Goal: Task Accomplishment & Management: Use online tool/utility

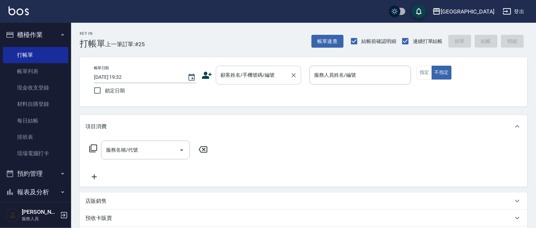
click at [250, 74] on input "顧客姓名/手機號碼/編號" at bounding box center [253, 75] width 68 height 12
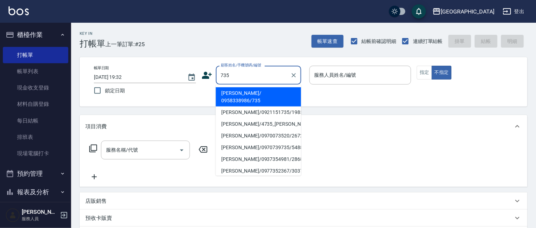
type input "735"
type input "09"
type input "[PERSON_NAME]/ 0958338986/735"
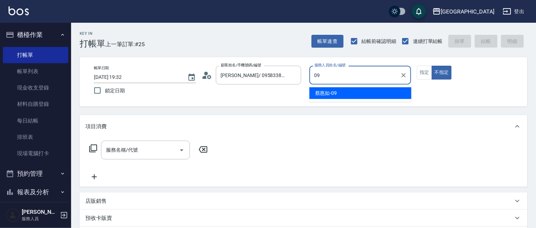
type input "[PERSON_NAME]-09"
type button "false"
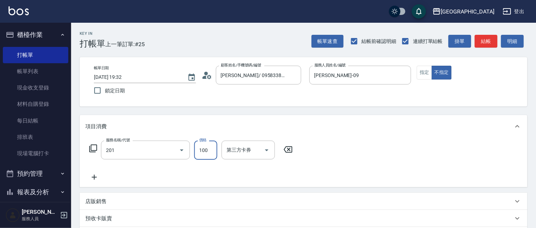
type input "洗髮[100](201)"
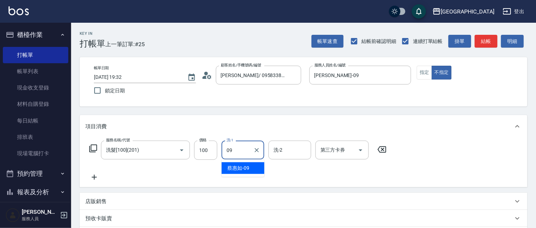
type input "[PERSON_NAME]-09"
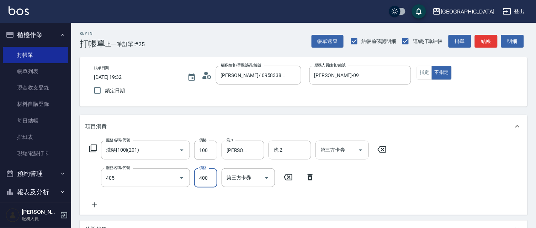
type input "剪髮(400)(405)"
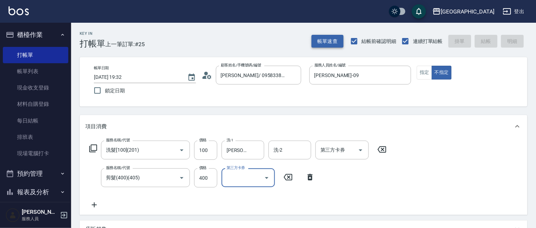
click at [332, 41] on button "帳單速查" at bounding box center [327, 41] width 32 height 13
type input "[DATE] 20:10"
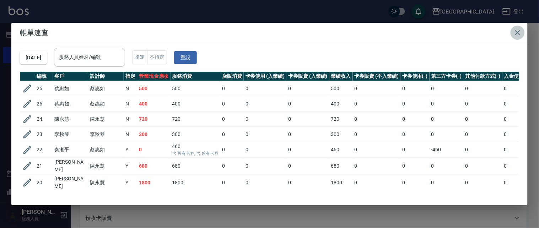
click at [517, 33] on icon "button" at bounding box center [518, 32] width 5 height 5
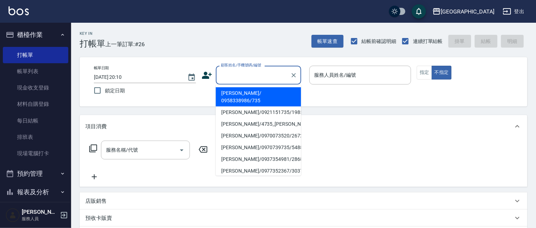
drag, startPoint x: 236, startPoint y: 80, endPoint x: 0, endPoint y: 2, distance: 248.9
click at [230, 76] on input "顧客姓名/手機號碼/編號" at bounding box center [253, 75] width 68 height 12
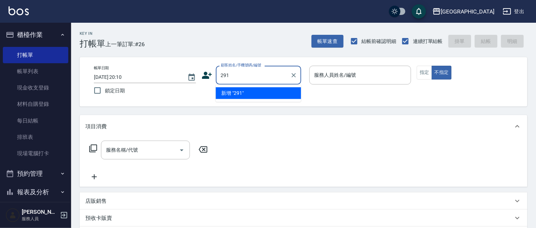
type input "291"
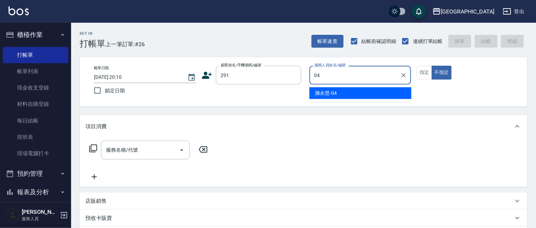
type input "[PERSON_NAME]-04"
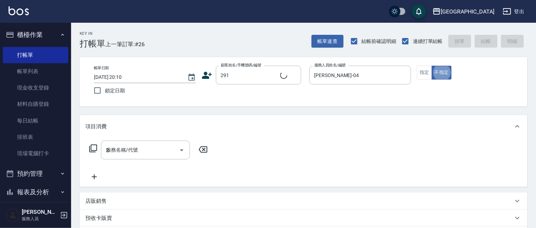
type input "21"
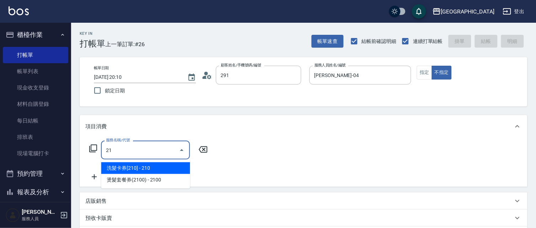
type input "[PERSON_NAME]/291/291"
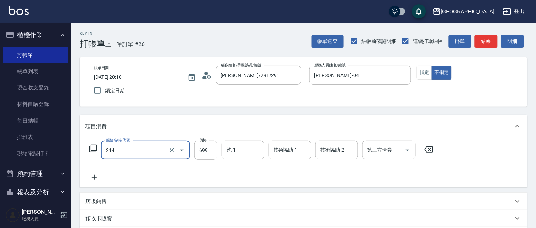
type input "滾珠洗髪699(214)"
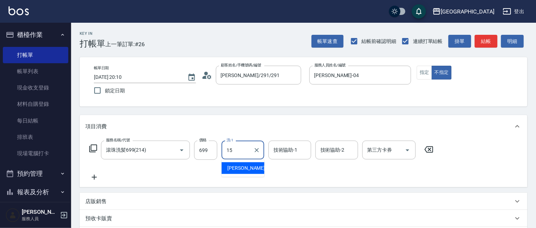
type input "[PERSON_NAME]-15"
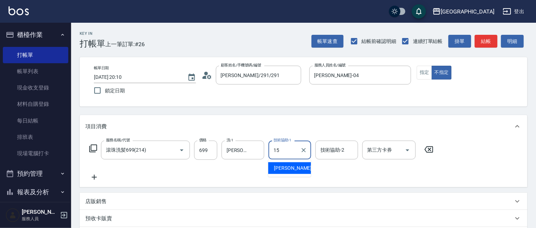
type input "[PERSON_NAME]-15"
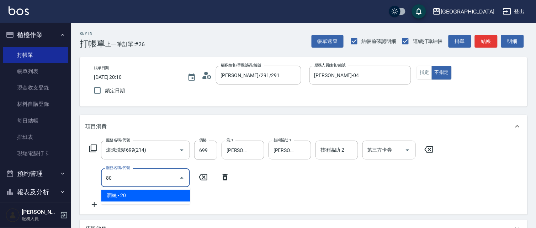
type input "8"
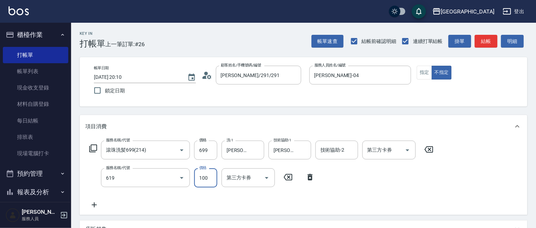
type input "[PERSON_NAME].玻酸.晶膜.水療(619)"
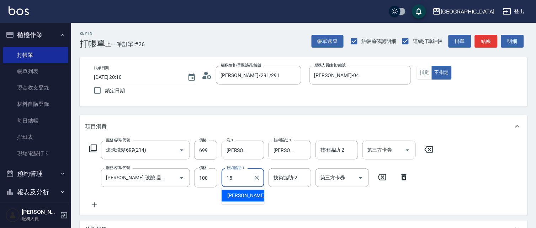
type input "[PERSON_NAME]-15"
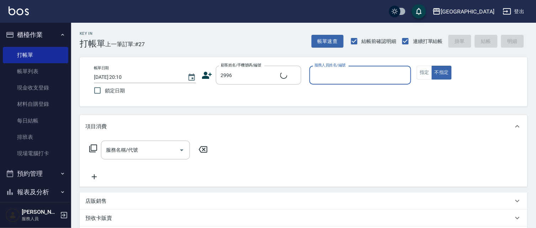
type input "[PERSON_NAME]/0913258519/2996"
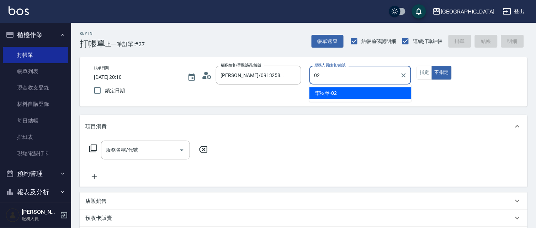
type input "[PERSON_NAME]-02"
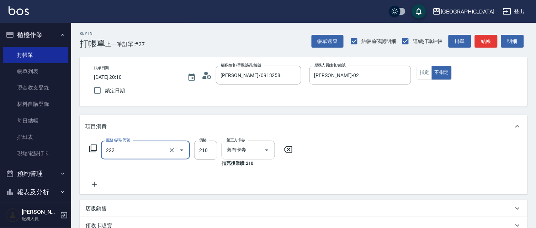
type input "洗髮卡券[210](222)"
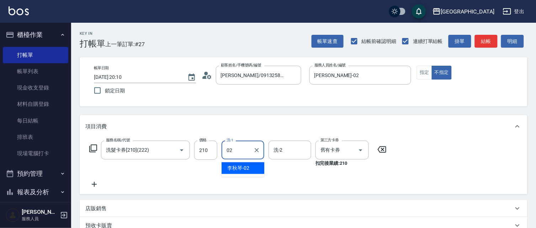
type input "[PERSON_NAME]-02"
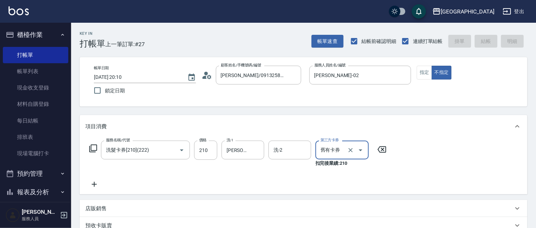
type input "[DATE] 20:13"
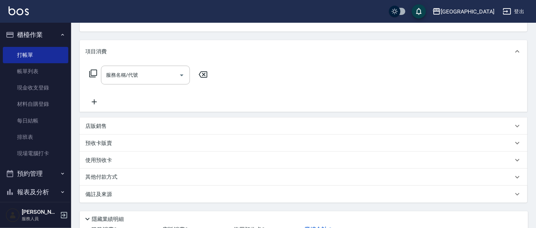
scroll to position [103, 0]
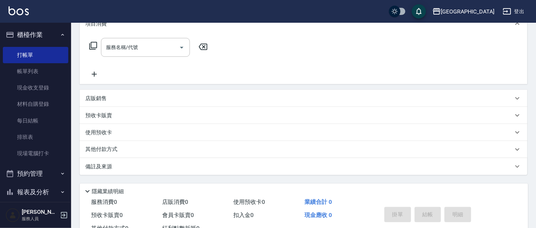
click at [521, 85] on div "項目消費 服務名稱/代號 服務名稱/代號 店販銷售 服務人員姓名/編號 服務人員姓名/編號 商品代號/名稱 商品代號/名稱 預收卡販賣 卡券名稱/代號 卡券名…" at bounding box center [304, 93] width 448 height 163
click at [30, 37] on button "櫃檯作業" at bounding box center [35, 35] width 65 height 18
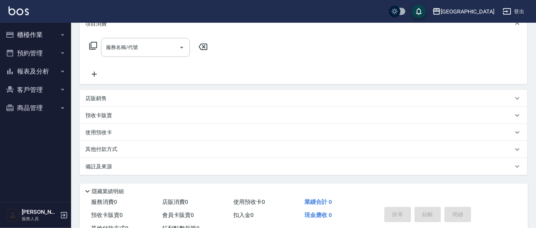
click at [33, 73] on button "報表及分析" at bounding box center [35, 71] width 65 height 18
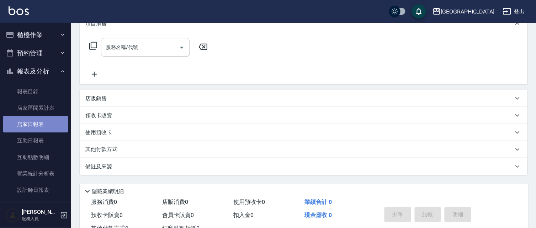
click at [48, 125] on link "店家日報表" at bounding box center [35, 124] width 65 height 16
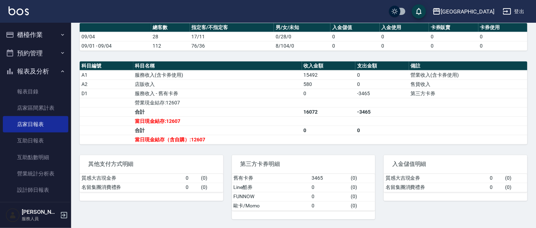
scroll to position [203, 0]
click at [24, 34] on button "櫃檯作業" at bounding box center [35, 35] width 65 height 18
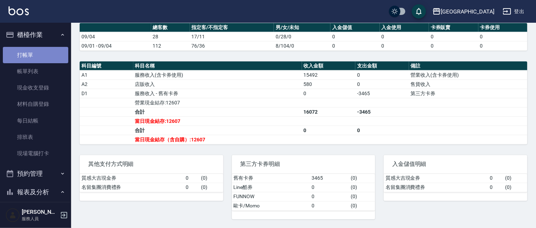
click at [41, 56] on link "打帳單" at bounding box center [35, 55] width 65 height 16
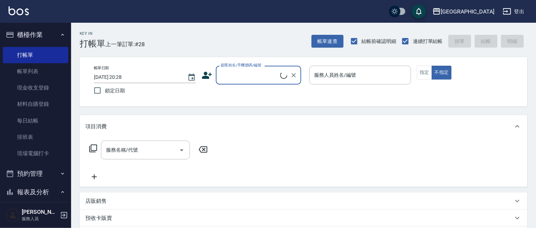
drag, startPoint x: 235, startPoint y: 73, endPoint x: 225, endPoint y: 69, distance: 11.2
click at [235, 72] on input "顧客姓名/手機號碼/編號" at bounding box center [249, 75] width 61 height 12
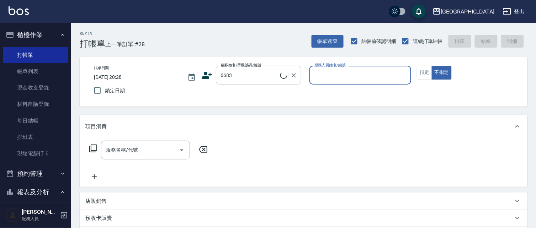
type input "[PERSON_NAME]/0989749361/6683"
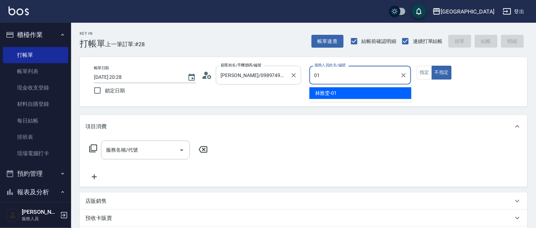
type input "[PERSON_NAME]-01"
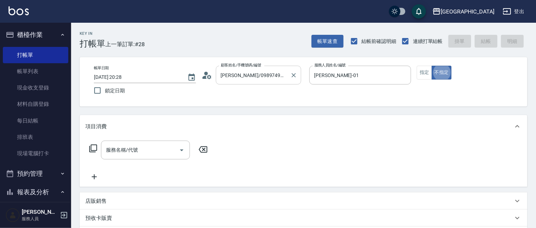
type button "false"
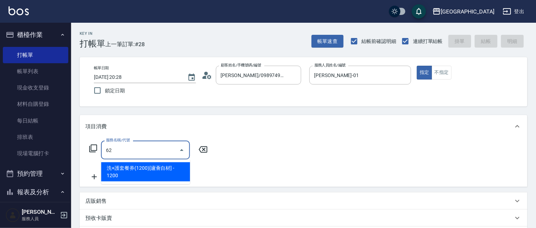
type input "6"
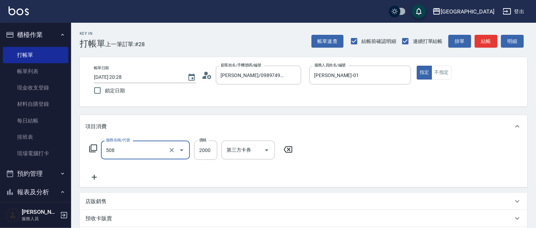
type input "染髮[2000](508)"
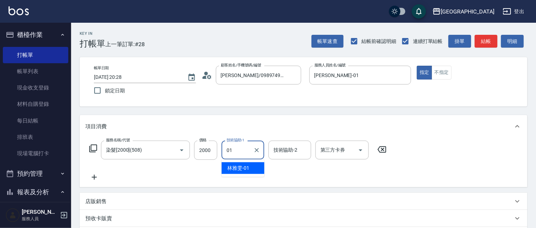
type input "[PERSON_NAME]-01"
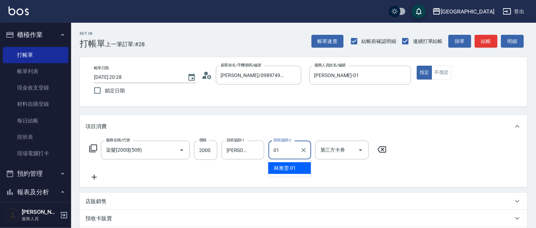
type input "[PERSON_NAME]-01"
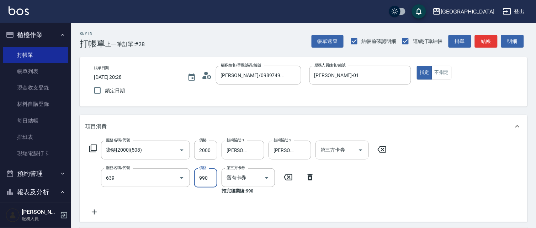
type input "(芙)蘆薈髮膜套卡(自材)(639)"
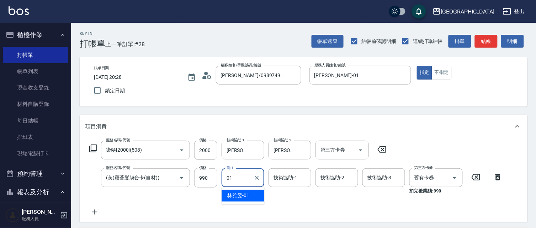
type input "[PERSON_NAME]-01"
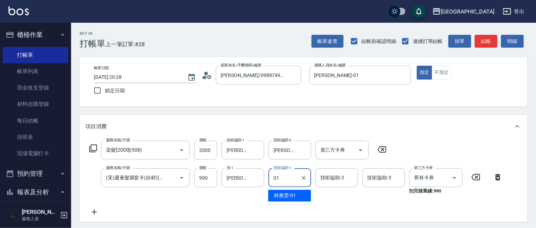
type input "[PERSON_NAME]-01"
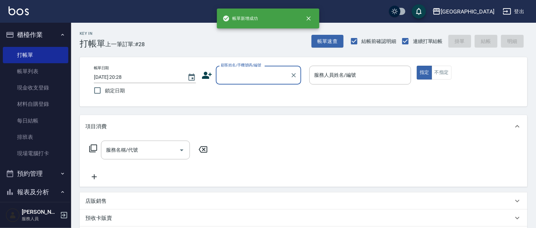
click at [27, 33] on button "櫃檯作業" at bounding box center [35, 35] width 65 height 18
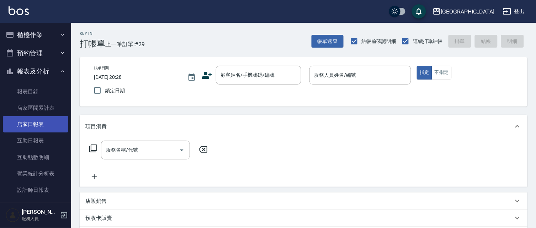
click at [37, 126] on link "店家日報表" at bounding box center [35, 124] width 65 height 16
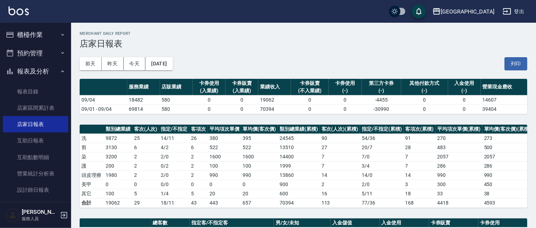
drag, startPoint x: 32, startPoint y: 70, endPoint x: 36, endPoint y: 58, distance: 11.9
click at [33, 66] on button "報表及分析" at bounding box center [35, 71] width 65 height 18
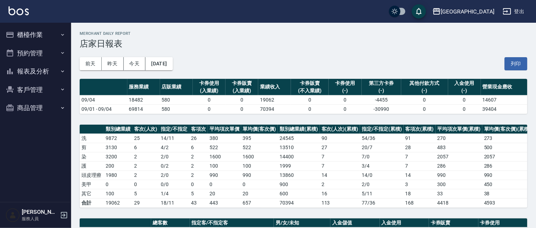
click at [40, 33] on button "櫃檯作業" at bounding box center [35, 35] width 65 height 18
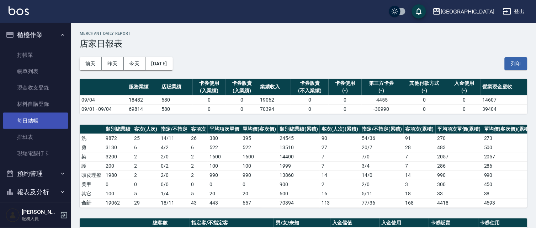
drag, startPoint x: 44, startPoint y: 71, endPoint x: 33, endPoint y: 114, distance: 43.8
click at [44, 70] on link "帳單列表" at bounding box center [35, 71] width 65 height 16
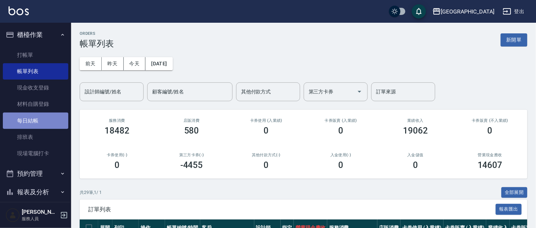
click at [40, 120] on link "每日結帳" at bounding box center [35, 121] width 65 height 16
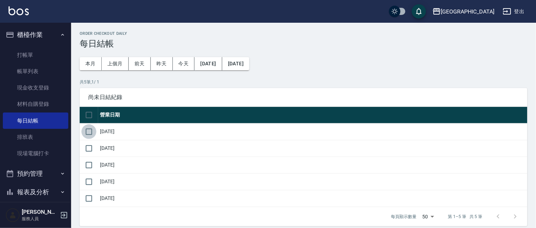
click at [87, 134] on input "checkbox" at bounding box center [88, 131] width 15 height 15
checkbox input "true"
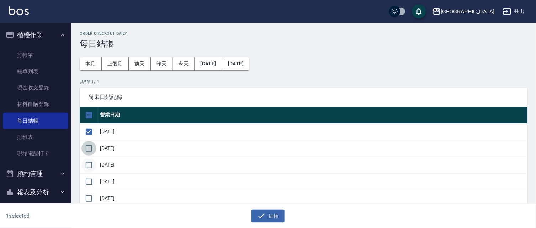
drag, startPoint x: 87, startPoint y: 147, endPoint x: 86, endPoint y: 160, distance: 13.2
click at [86, 148] on input "checkbox" at bounding box center [88, 148] width 15 height 15
checkbox input "true"
drag, startPoint x: 86, startPoint y: 165, endPoint x: 89, endPoint y: 182, distance: 18.0
click at [86, 167] on input "checkbox" at bounding box center [88, 165] width 15 height 15
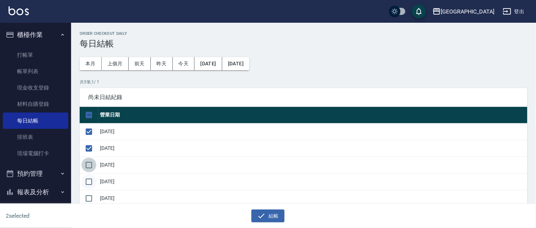
checkbox input "true"
drag, startPoint x: 89, startPoint y: 183, endPoint x: 98, endPoint y: 196, distance: 15.0
click at [90, 185] on input "checkbox" at bounding box center [88, 182] width 15 height 15
click at [89, 181] on input "checkbox" at bounding box center [88, 182] width 15 height 15
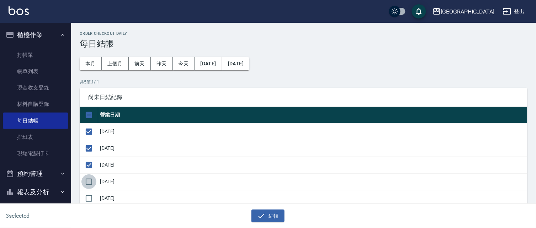
checkbox input "true"
drag, startPoint x: 272, startPoint y: 216, endPoint x: 276, endPoint y: 198, distance: 18.2
click at [273, 216] on button "結帳" at bounding box center [267, 216] width 33 height 13
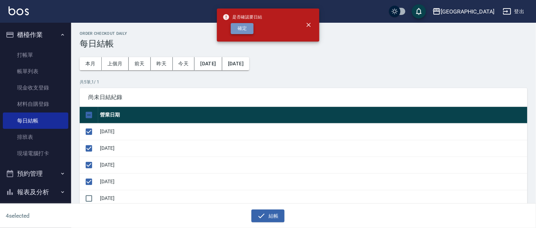
click at [242, 30] on button "確定" at bounding box center [242, 28] width 23 height 11
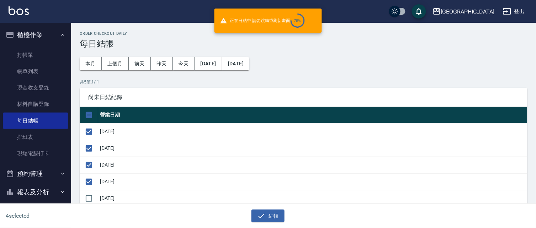
checkbox input "false"
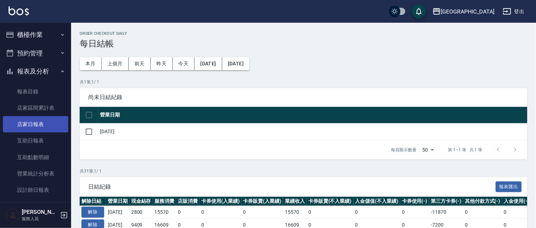
click at [38, 124] on link "店家日報表" at bounding box center [35, 124] width 65 height 16
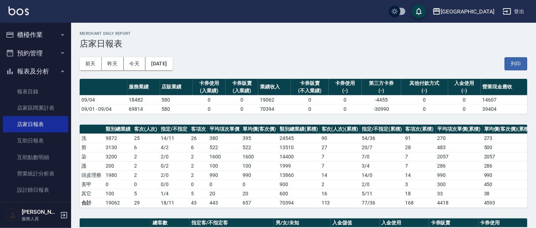
drag, startPoint x: 38, startPoint y: 70, endPoint x: 38, endPoint y: 65, distance: 5.7
click at [38, 69] on button "報表及分析" at bounding box center [35, 71] width 65 height 18
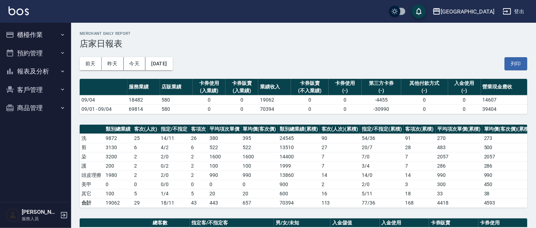
click at [40, 33] on button "櫃檯作業" at bounding box center [35, 35] width 65 height 18
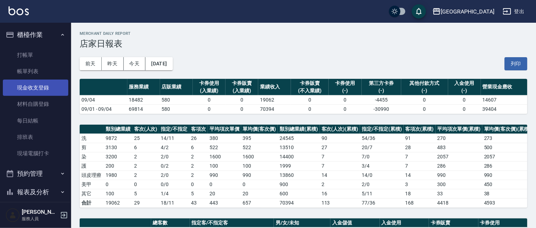
click at [31, 86] on link "現金收支登錄" at bounding box center [35, 88] width 65 height 16
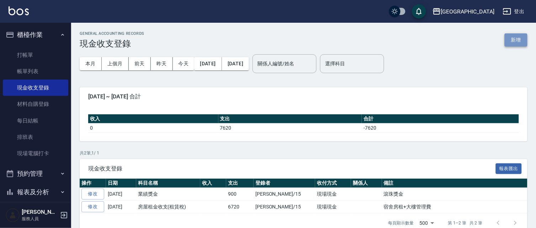
click at [517, 37] on button "新增" at bounding box center [516, 39] width 23 height 13
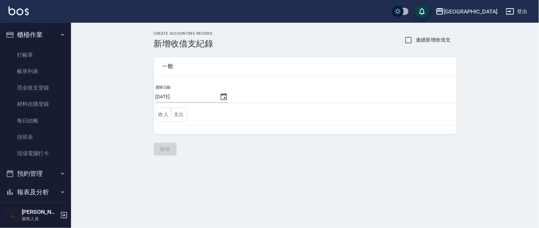
drag, startPoint x: 180, startPoint y: 117, endPoint x: 165, endPoint y: 124, distance: 16.9
click at [179, 116] on button "支出" at bounding box center [179, 114] width 16 height 15
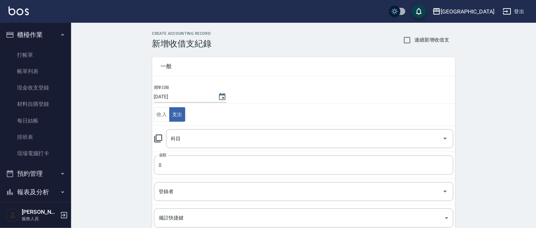
click at [175, 136] on div "科目 科目" at bounding box center [309, 138] width 287 height 19
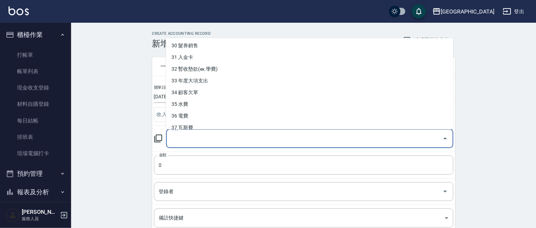
scroll to position [360, 0]
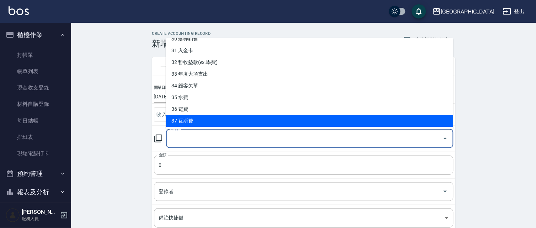
drag, startPoint x: 187, startPoint y: 119, endPoint x: 179, endPoint y: 125, distance: 10.2
click at [186, 119] on li "37 瓦斯費" at bounding box center [309, 121] width 287 height 12
type input "37 瓦斯費"
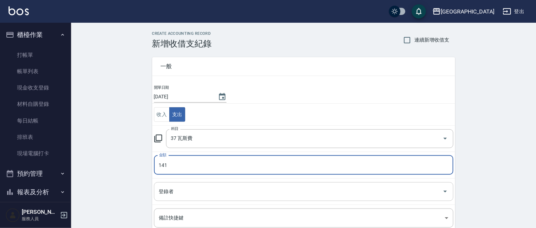
type input "141"
click at [178, 193] on input "登錄者" at bounding box center [298, 192] width 282 height 12
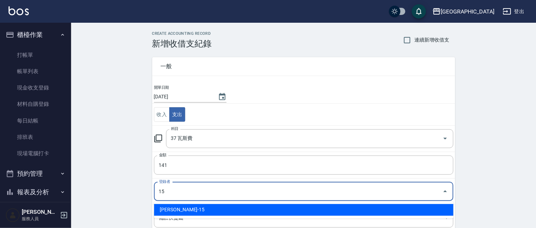
click at [179, 212] on li "[PERSON_NAME]-15" at bounding box center [303, 210] width 299 height 12
type input "[PERSON_NAME]-15"
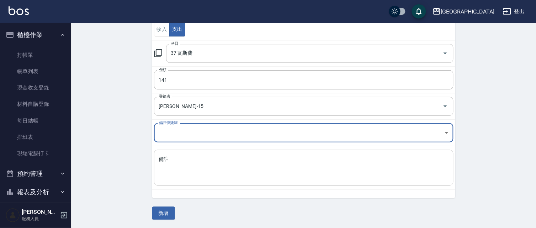
scroll to position [86, 0]
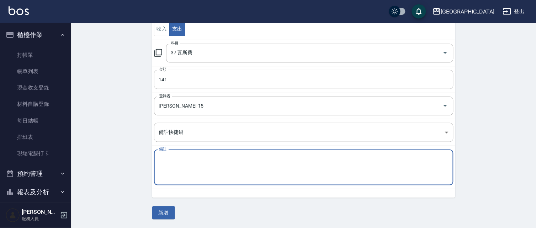
click at [176, 165] on textarea "備註" at bounding box center [303, 168] width 289 height 24
type textarea "宿舍瓦斯費"
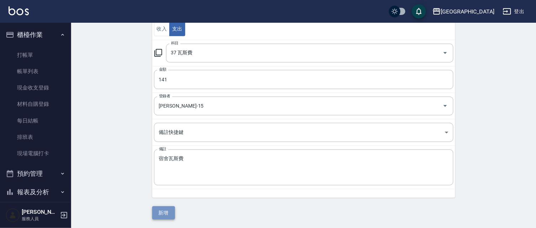
click at [159, 213] on button "新增" at bounding box center [163, 213] width 23 height 13
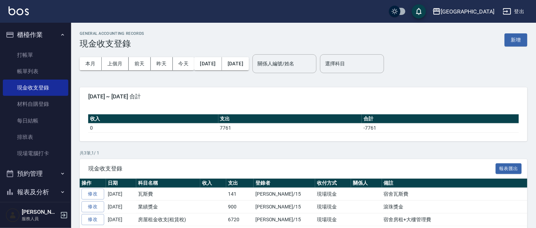
click at [42, 35] on button "櫃檯作業" at bounding box center [35, 35] width 65 height 18
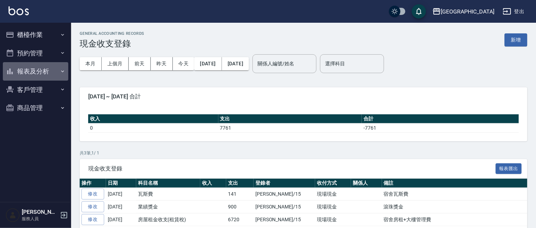
click at [36, 75] on button "報表及分析" at bounding box center [35, 71] width 65 height 18
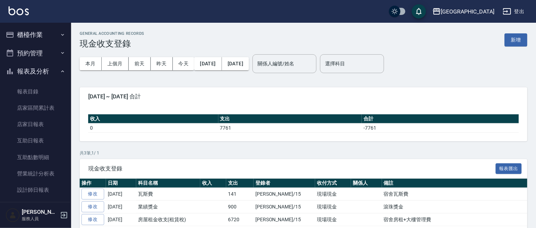
drag, startPoint x: 44, startPoint y: 126, endPoint x: 76, endPoint y: 119, distance: 33.1
click at [44, 126] on link "店家日報表" at bounding box center [35, 124] width 65 height 16
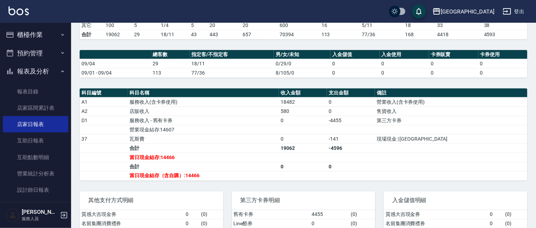
scroll to position [171, 0]
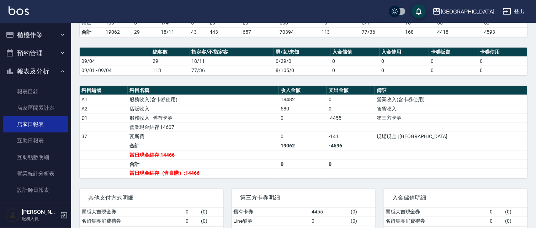
click at [38, 66] on button "報表及分析" at bounding box center [35, 71] width 65 height 18
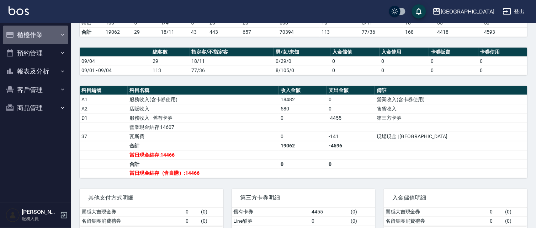
drag, startPoint x: 39, startPoint y: 32, endPoint x: 38, endPoint y: 45, distance: 12.9
click at [39, 33] on button "櫃檯作業" at bounding box center [35, 35] width 65 height 18
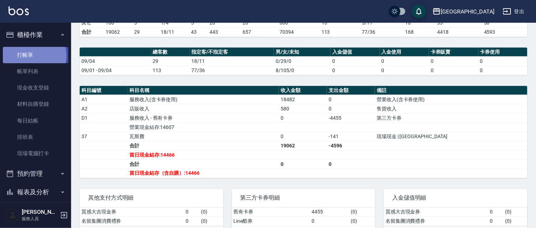
click at [33, 56] on link "打帳單" at bounding box center [35, 55] width 65 height 16
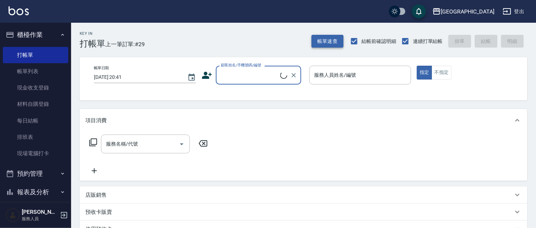
click at [331, 37] on button "帳單速查" at bounding box center [327, 41] width 32 height 13
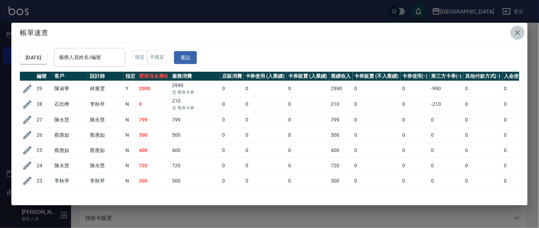
click at [514, 33] on icon "button" at bounding box center [518, 32] width 9 height 9
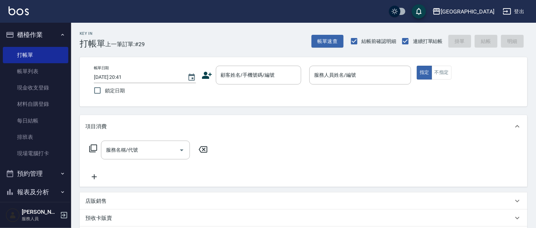
click at [40, 33] on button "櫃檯作業" at bounding box center [35, 35] width 65 height 18
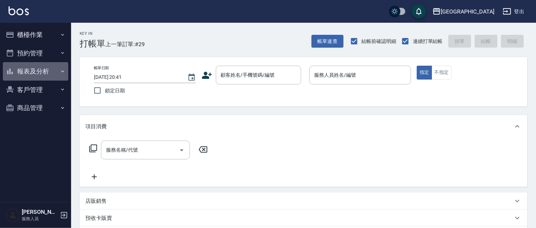
drag, startPoint x: 35, startPoint y: 68, endPoint x: 36, endPoint y: 76, distance: 8.2
click at [36, 68] on button "報表及分析" at bounding box center [35, 71] width 65 height 18
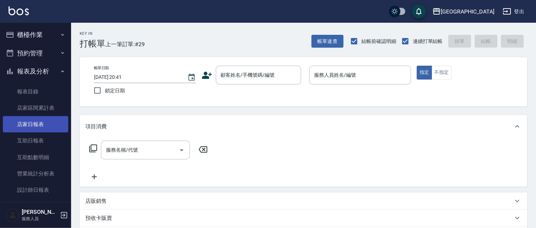
click at [30, 128] on link "店家日報表" at bounding box center [35, 124] width 65 height 16
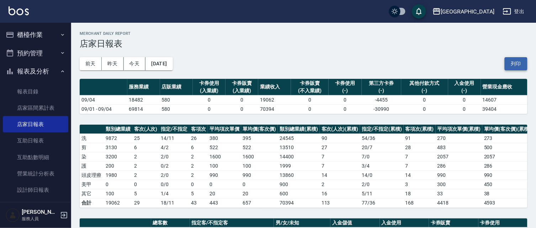
click at [515, 63] on button "列印" at bounding box center [516, 63] width 23 height 13
click at [520, 63] on button "列印" at bounding box center [516, 63] width 23 height 13
click at [43, 68] on button "報表及分析" at bounding box center [35, 71] width 65 height 18
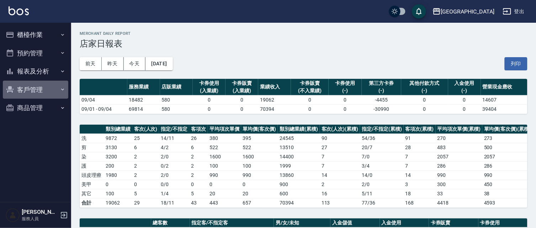
click at [34, 91] on button "客戶管理" at bounding box center [35, 90] width 65 height 18
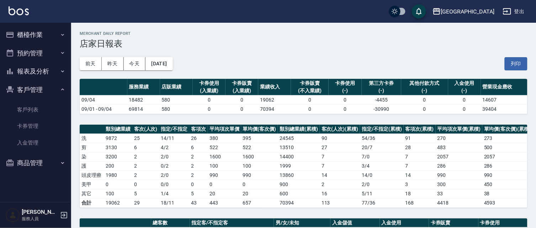
click at [43, 72] on button "報表及分析" at bounding box center [35, 71] width 65 height 18
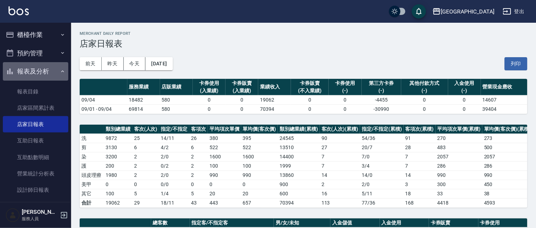
click at [40, 72] on button "報表及分析" at bounding box center [35, 71] width 65 height 18
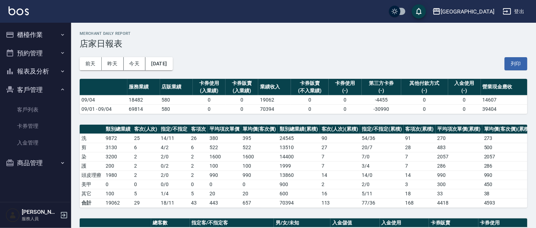
click at [38, 87] on button "客戶管理" at bounding box center [35, 90] width 65 height 18
click at [41, 72] on button "報表及分析" at bounding box center [35, 71] width 65 height 18
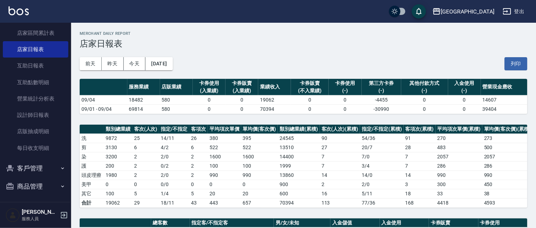
scroll to position [76, 0]
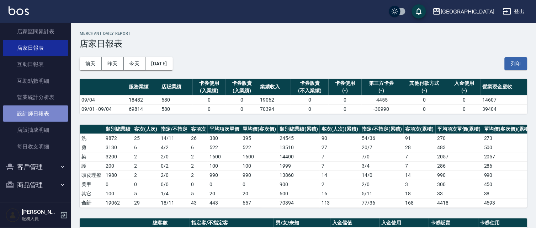
click at [46, 112] on link "設計師日報表" at bounding box center [35, 114] width 65 height 16
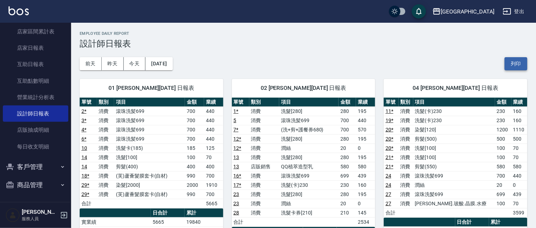
click at [516, 63] on button "列印" at bounding box center [516, 63] width 23 height 13
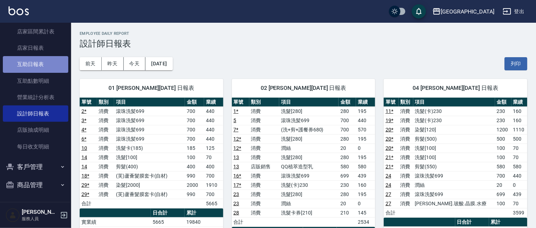
click at [51, 63] on link "互助日報表" at bounding box center [35, 64] width 65 height 16
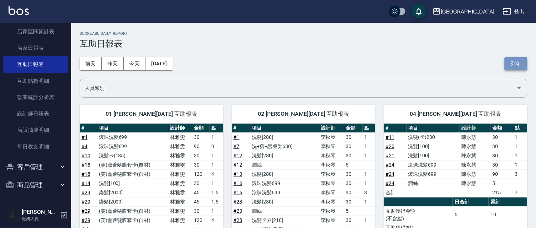
click at [523, 62] on button "列印" at bounding box center [516, 63] width 23 height 13
